Goal: Transaction & Acquisition: Purchase product/service

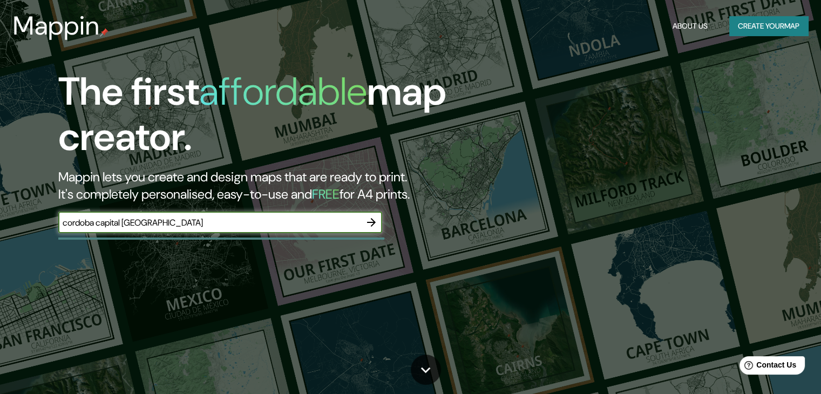
type input "cordoba capital [GEOGRAPHIC_DATA]"
click at [373, 217] on icon "button" at bounding box center [371, 222] width 13 height 13
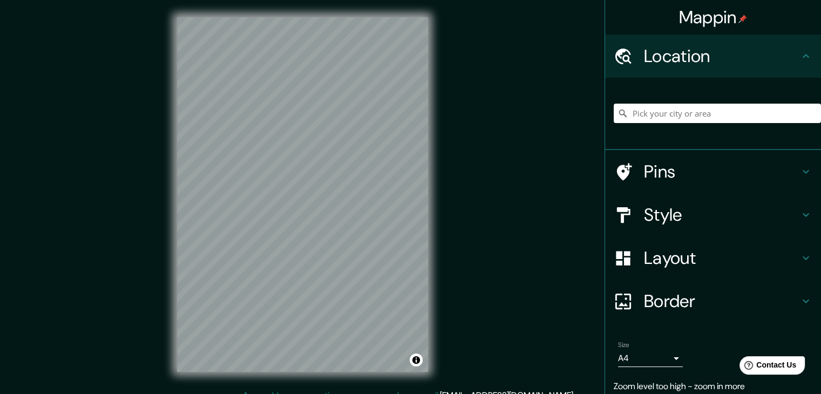
click at [749, 103] on div at bounding box center [716, 113] width 207 height 54
click at [743, 115] on input "Pick your city or area" at bounding box center [716, 113] width 207 height 19
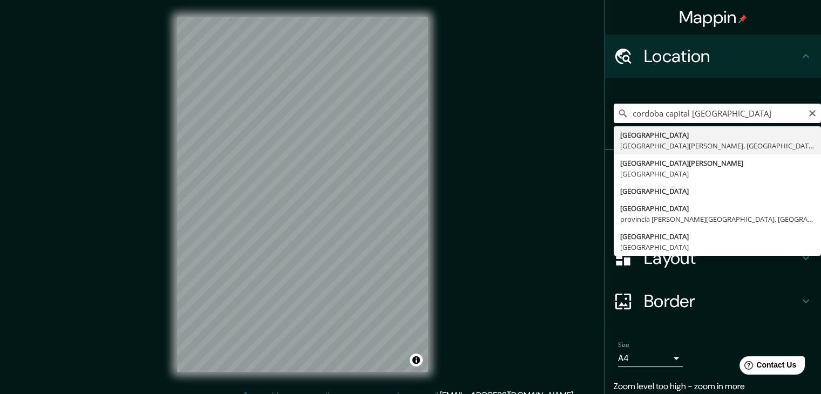
type input "[GEOGRAPHIC_DATA], [GEOGRAPHIC_DATA][PERSON_NAME], [GEOGRAPHIC_DATA]"
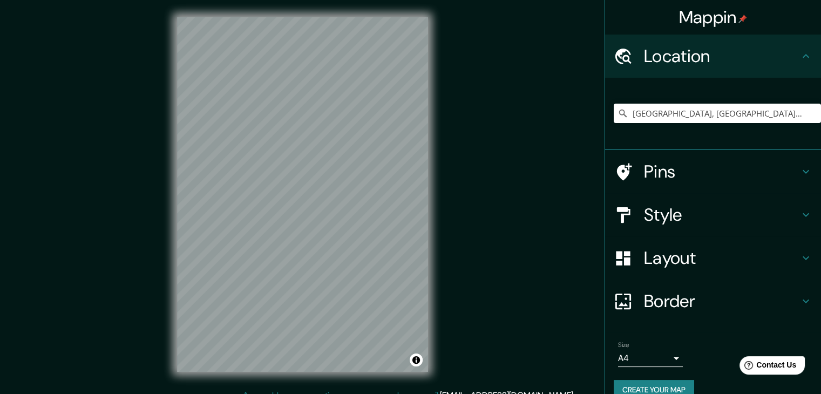
click at [704, 214] on h4 "Style" at bounding box center [721, 215] width 155 height 22
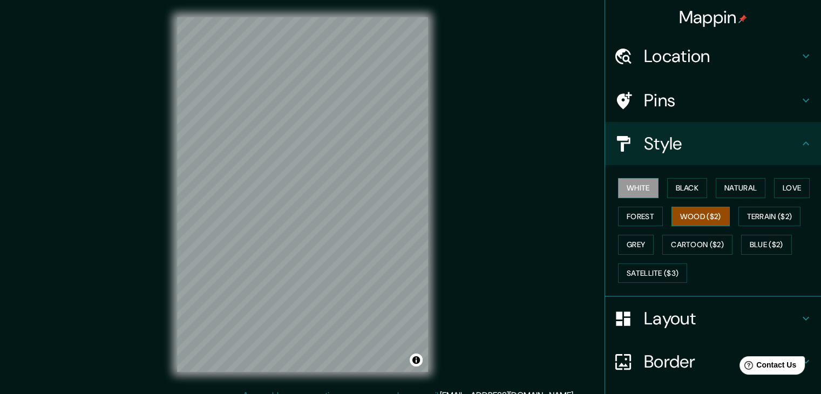
click at [687, 214] on button "Wood ($2)" at bounding box center [700, 217] width 58 height 20
click at [637, 187] on button "White" at bounding box center [638, 188] width 40 height 20
click at [626, 241] on button "Grey" at bounding box center [636, 245] width 36 height 20
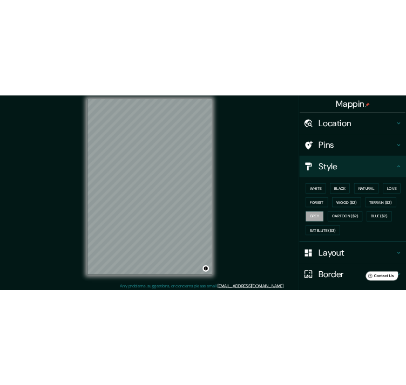
scroll to position [9, 0]
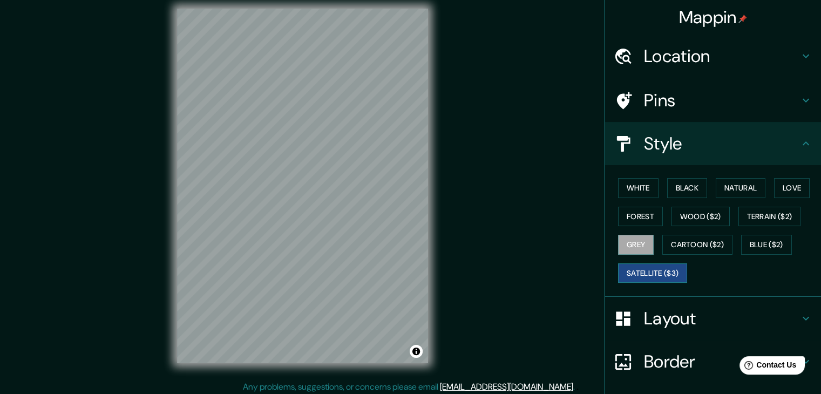
click at [674, 270] on button "Satellite ($3)" at bounding box center [652, 273] width 69 height 20
click at [678, 251] on button "Cartoon ($2)" at bounding box center [697, 245] width 70 height 20
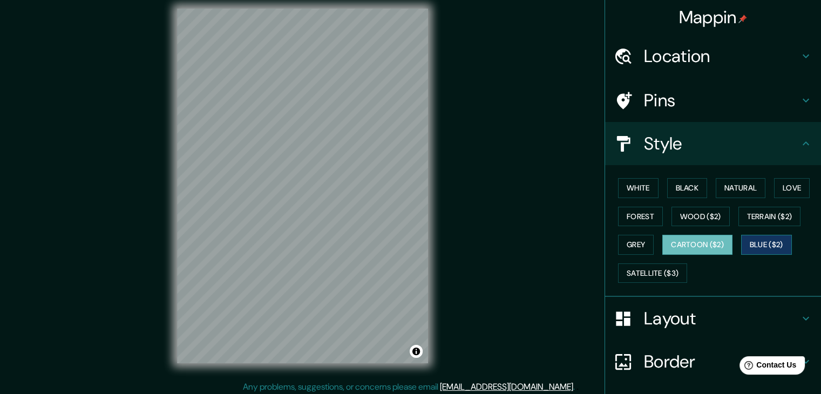
click at [752, 248] on button "Blue ($2)" at bounding box center [766, 245] width 51 height 20
